Goal: Information Seeking & Learning: Learn about a topic

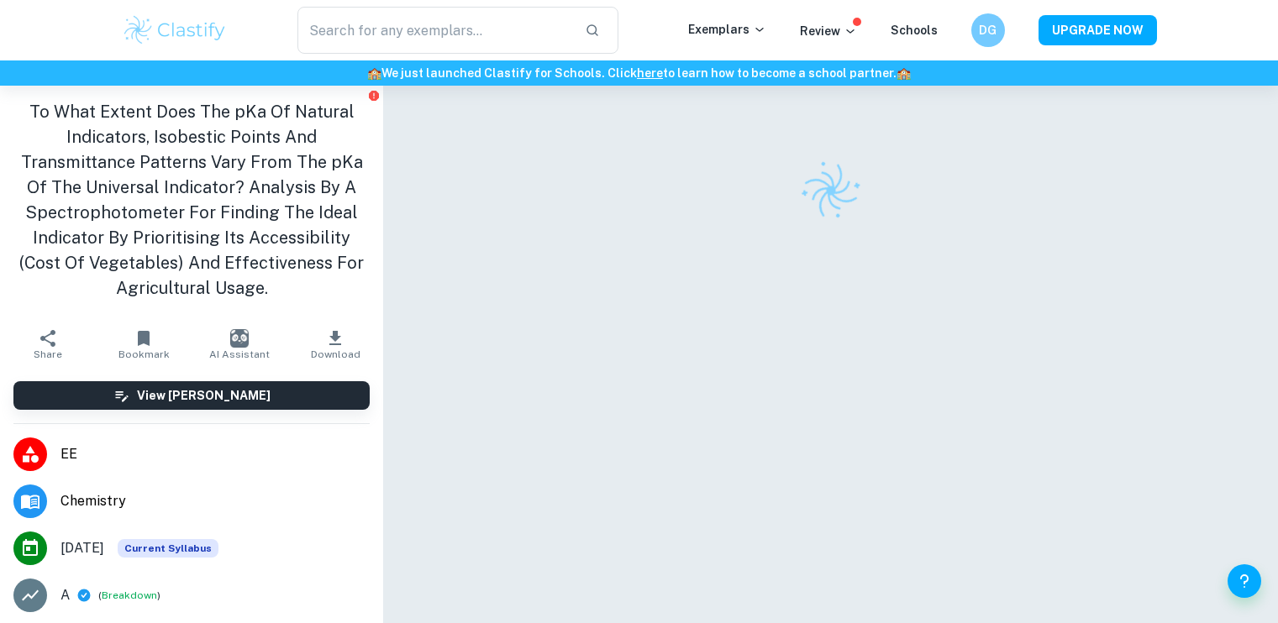
scroll to position [86, 0]
